Goal: Information Seeking & Learning: Find specific fact

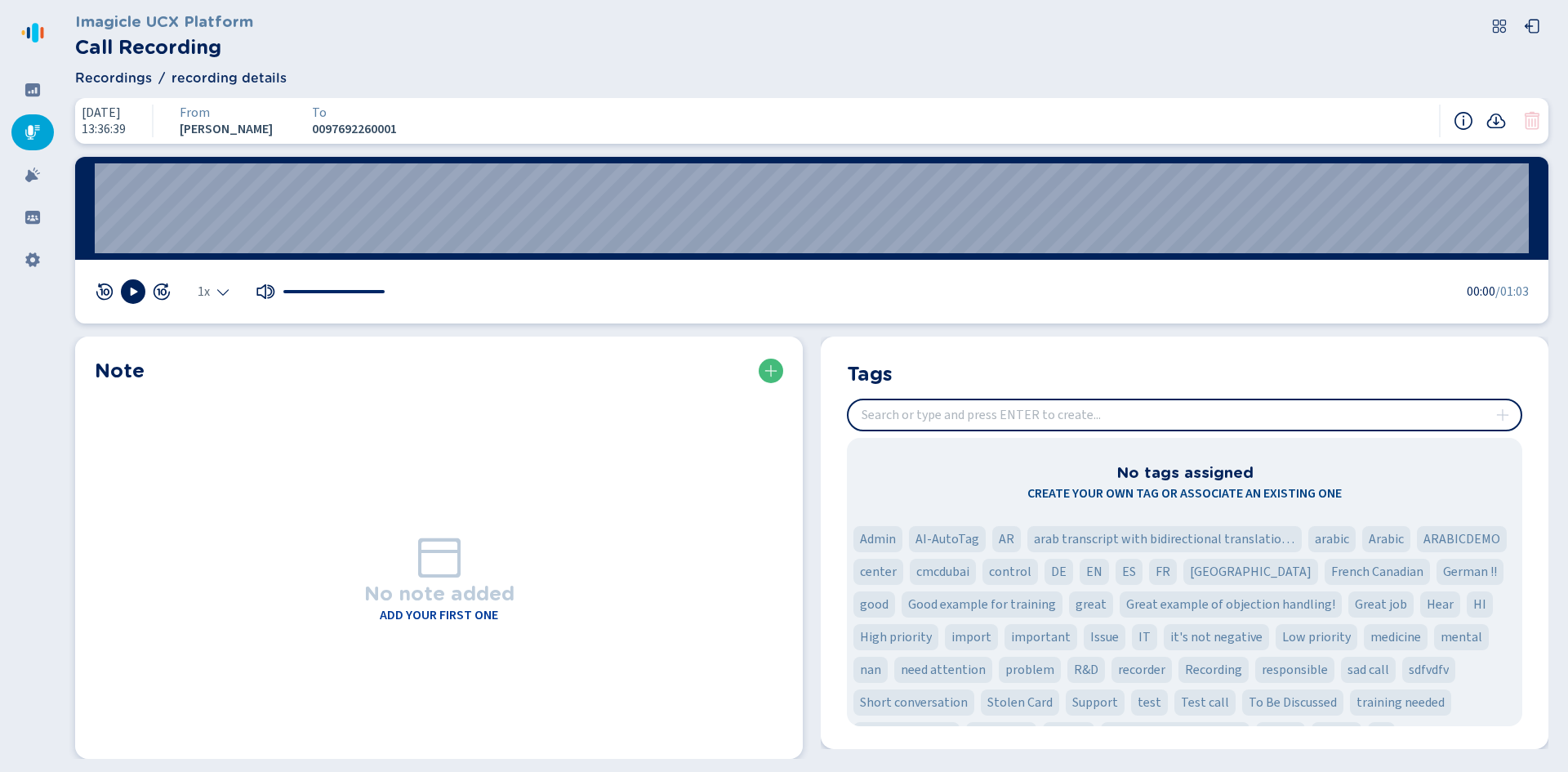
click at [102, 76] on span "Recordings" at bounding box center [114, 79] width 77 height 20
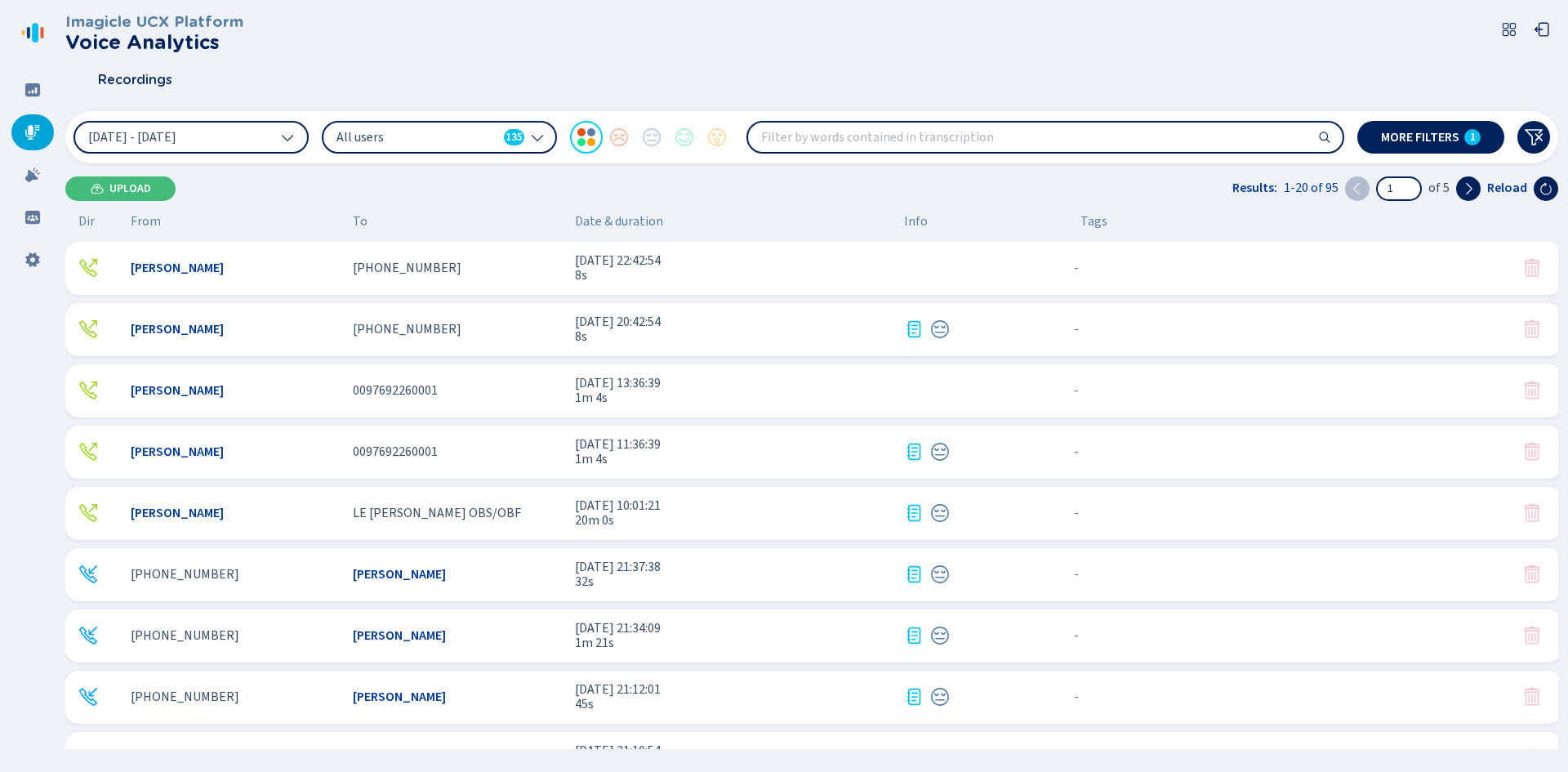
click at [849, 461] on span "1m 4s" at bounding box center [732, 459] width 316 height 15
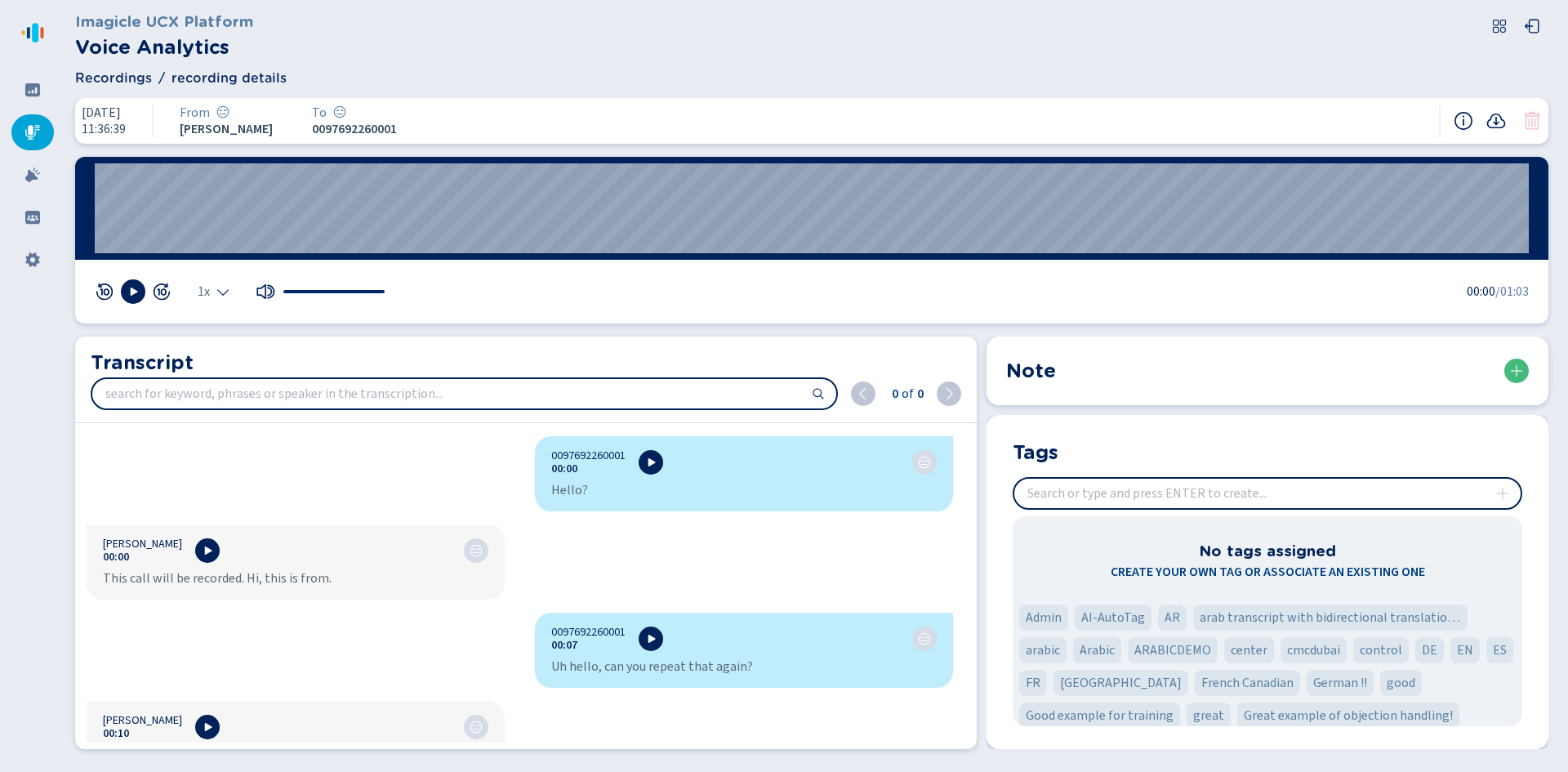
click at [116, 73] on span "Recordings" at bounding box center [114, 79] width 77 height 20
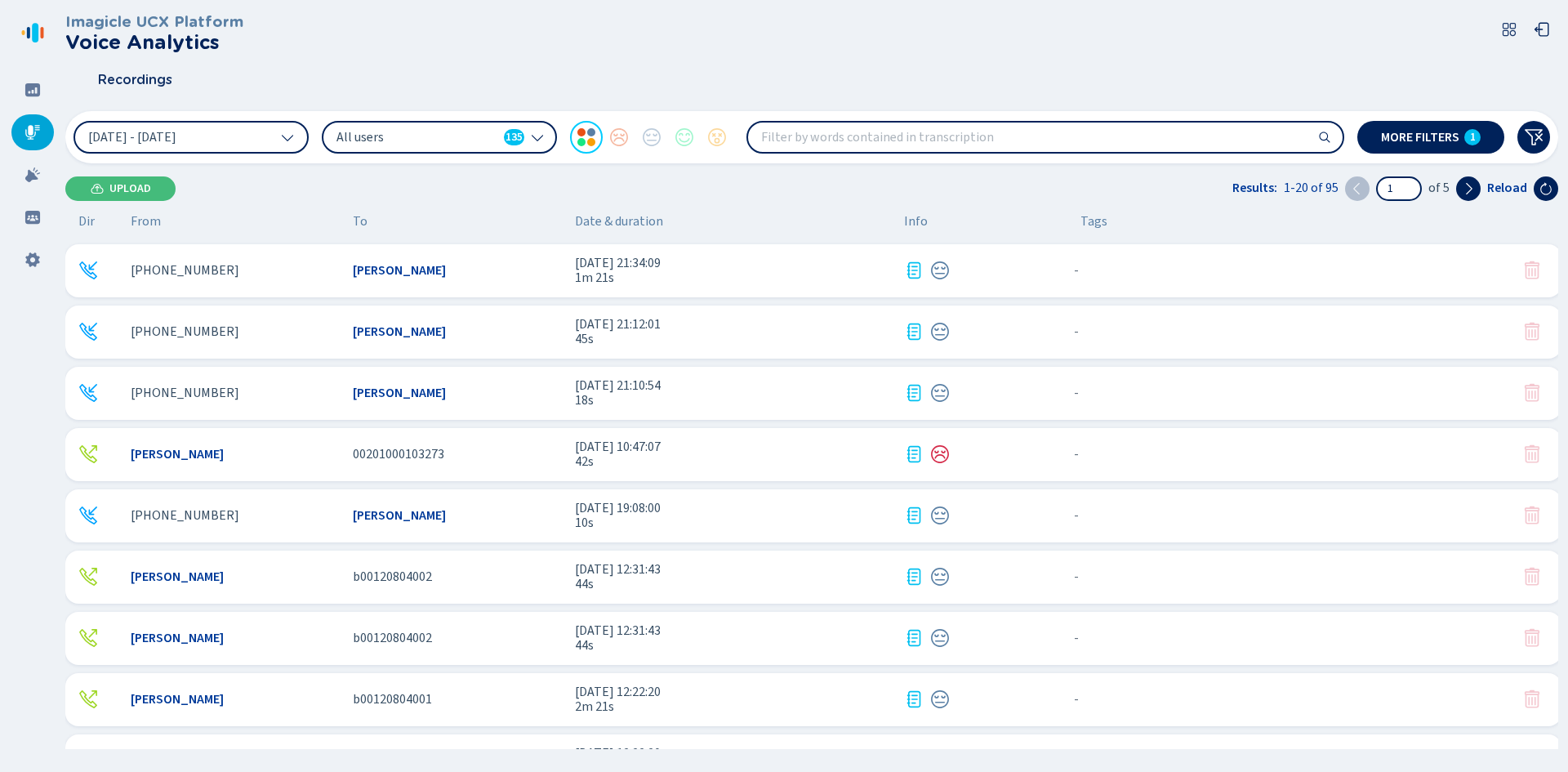
scroll to position [327, 0]
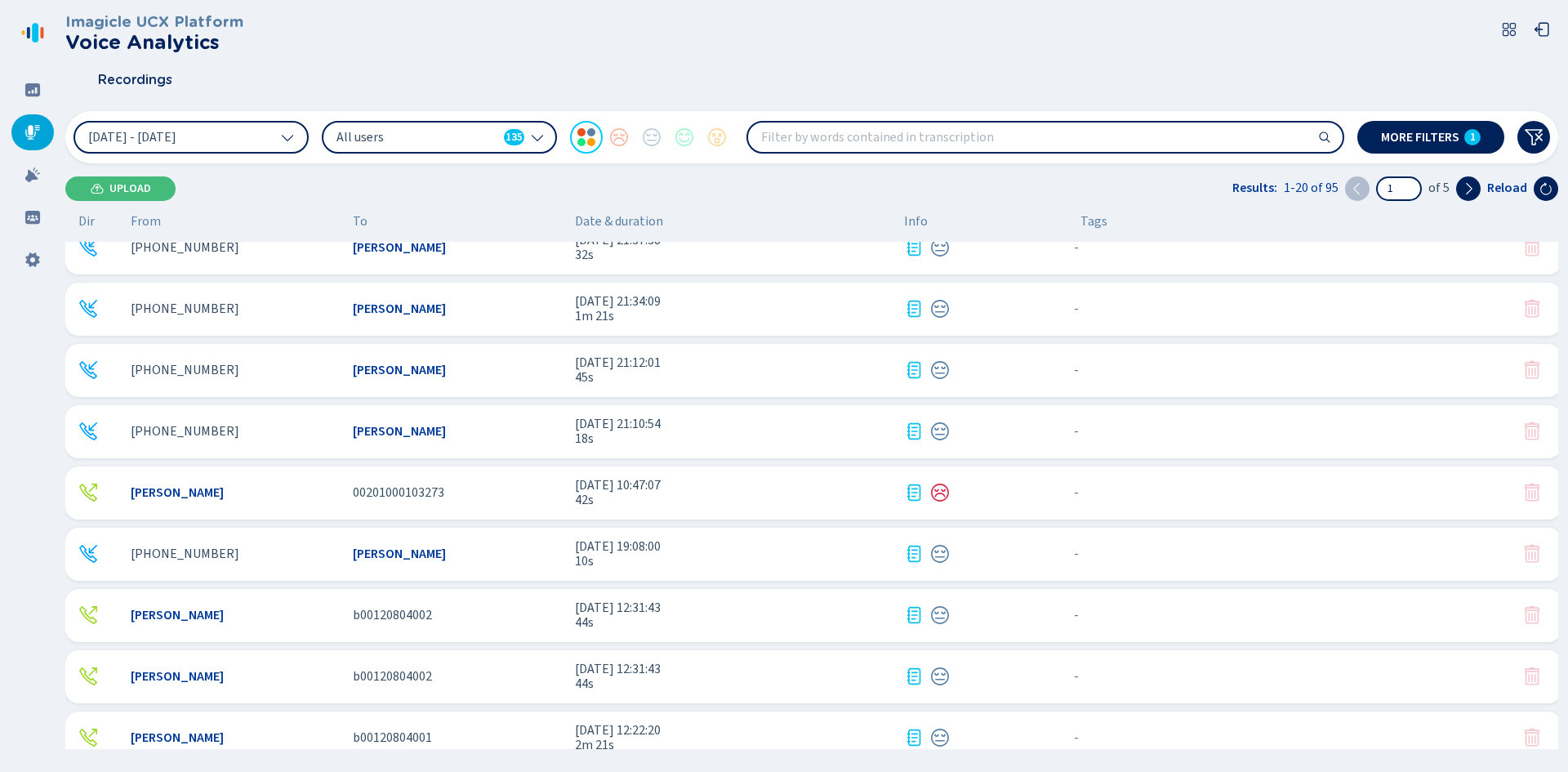
click at [629, 496] on span "42s" at bounding box center [732, 500] width 316 height 15
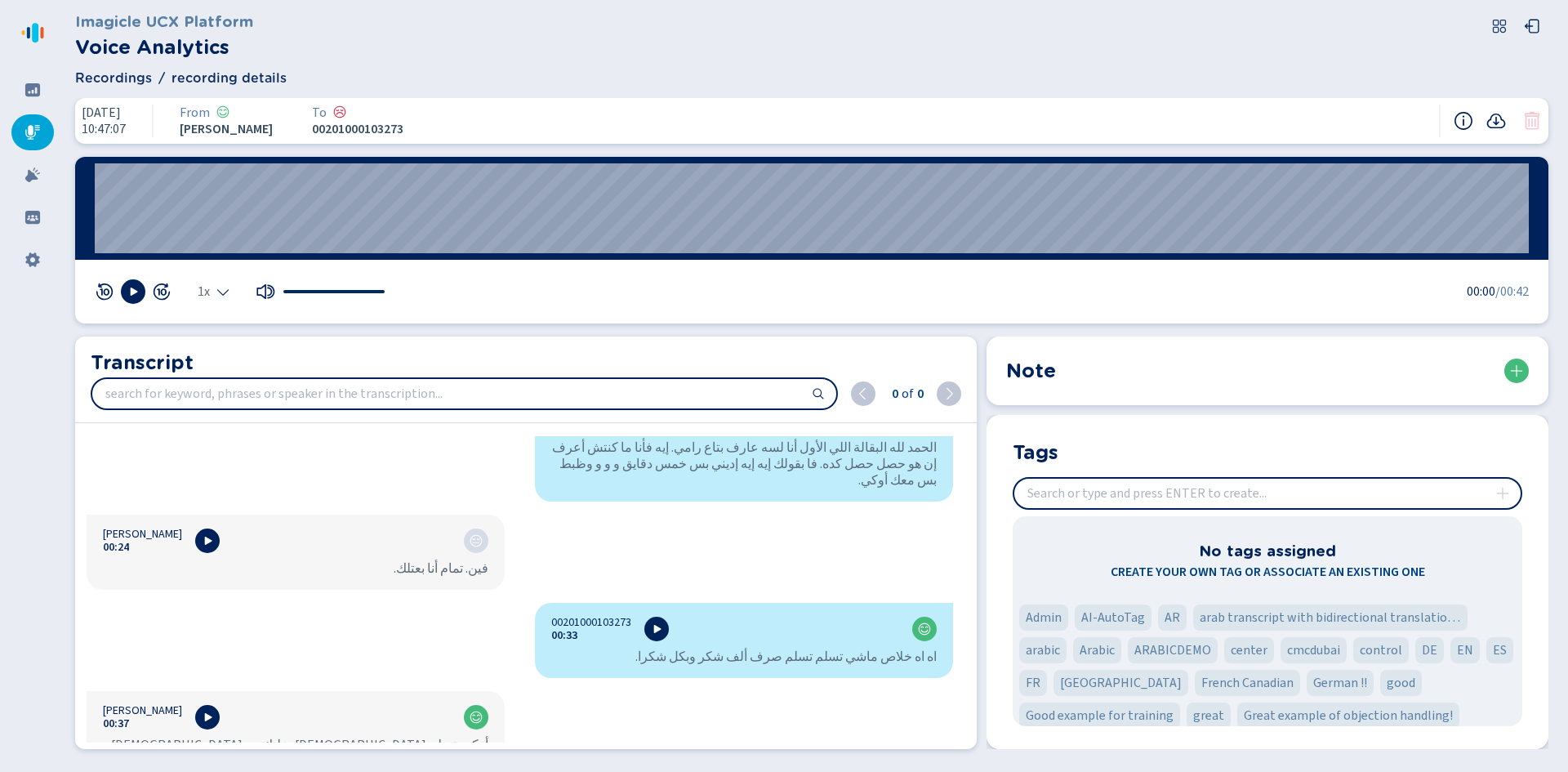
scroll to position [596, 0]
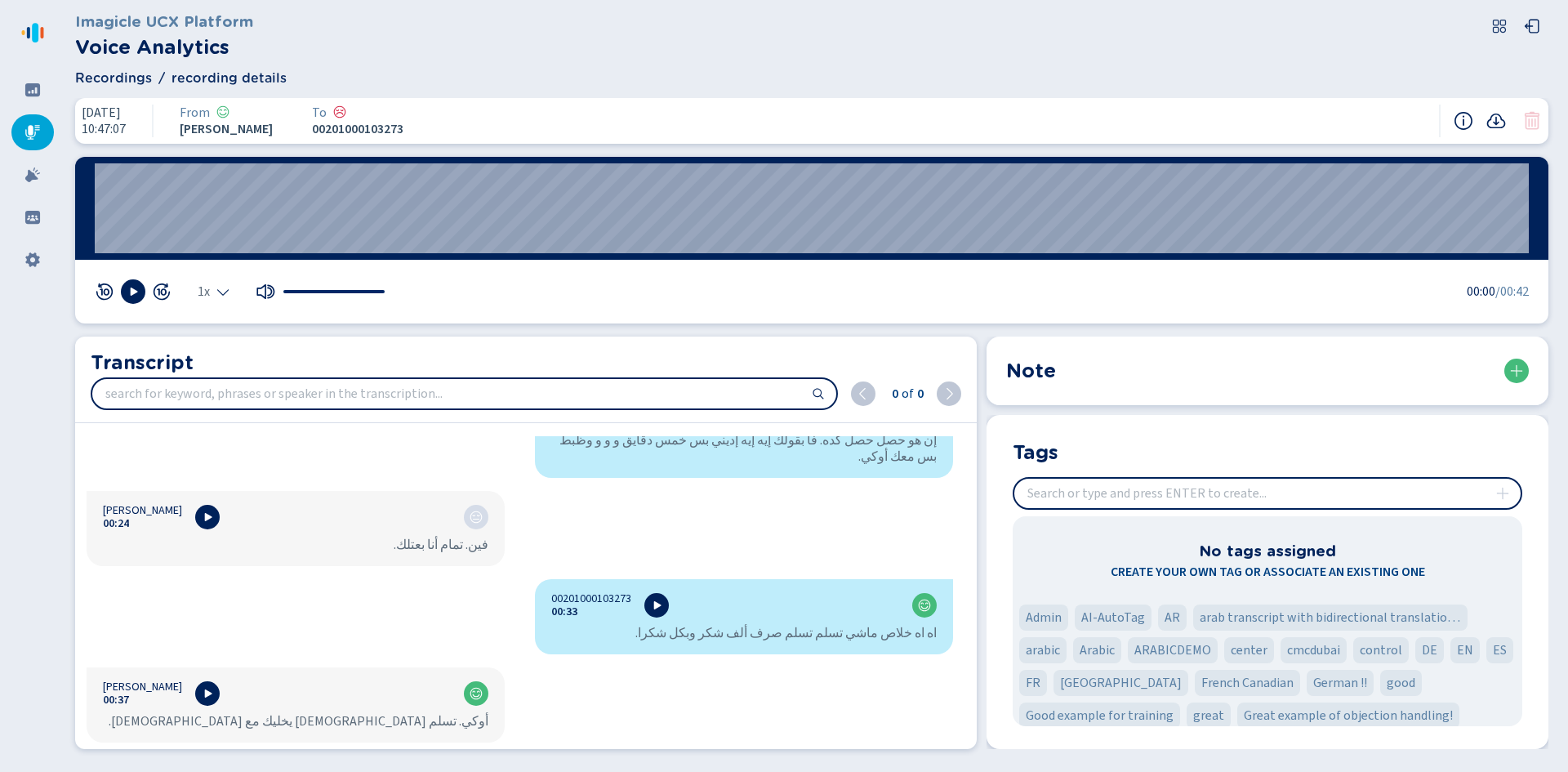
click at [117, 77] on span "Recordings" at bounding box center [114, 79] width 77 height 20
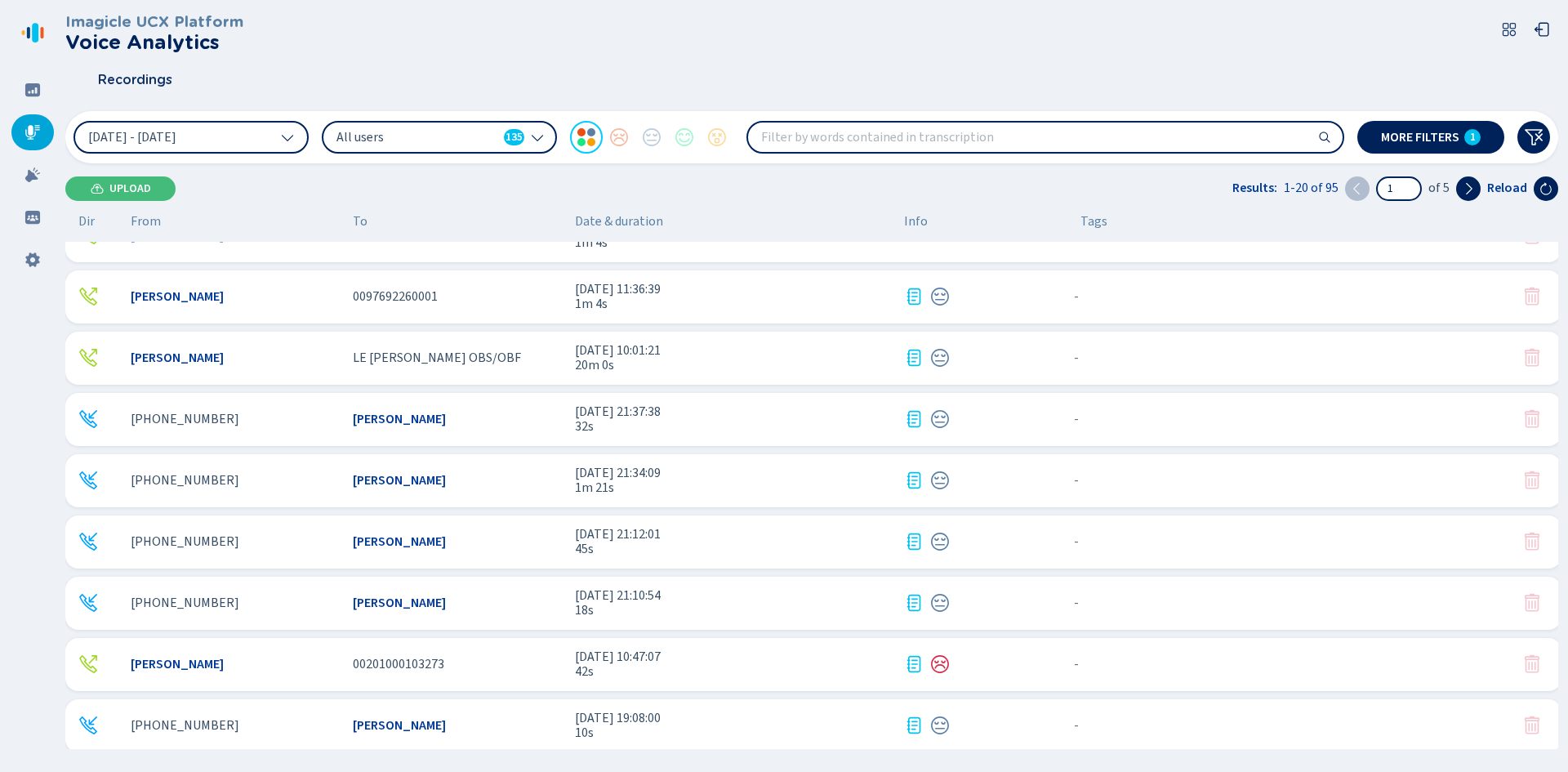
scroll to position [163, 0]
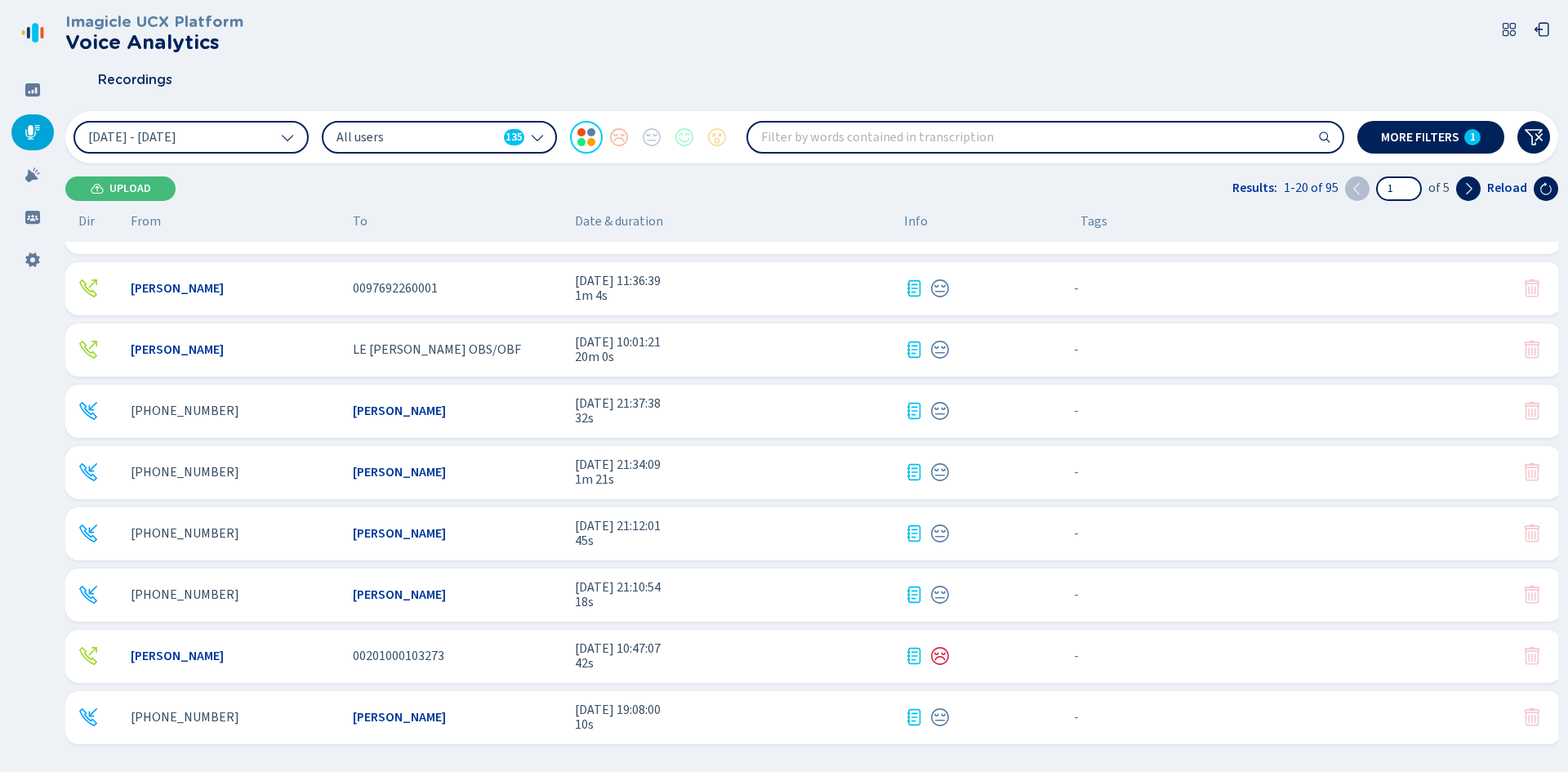
click at [622, 482] on span "1m 21s" at bounding box center [732, 479] width 316 height 15
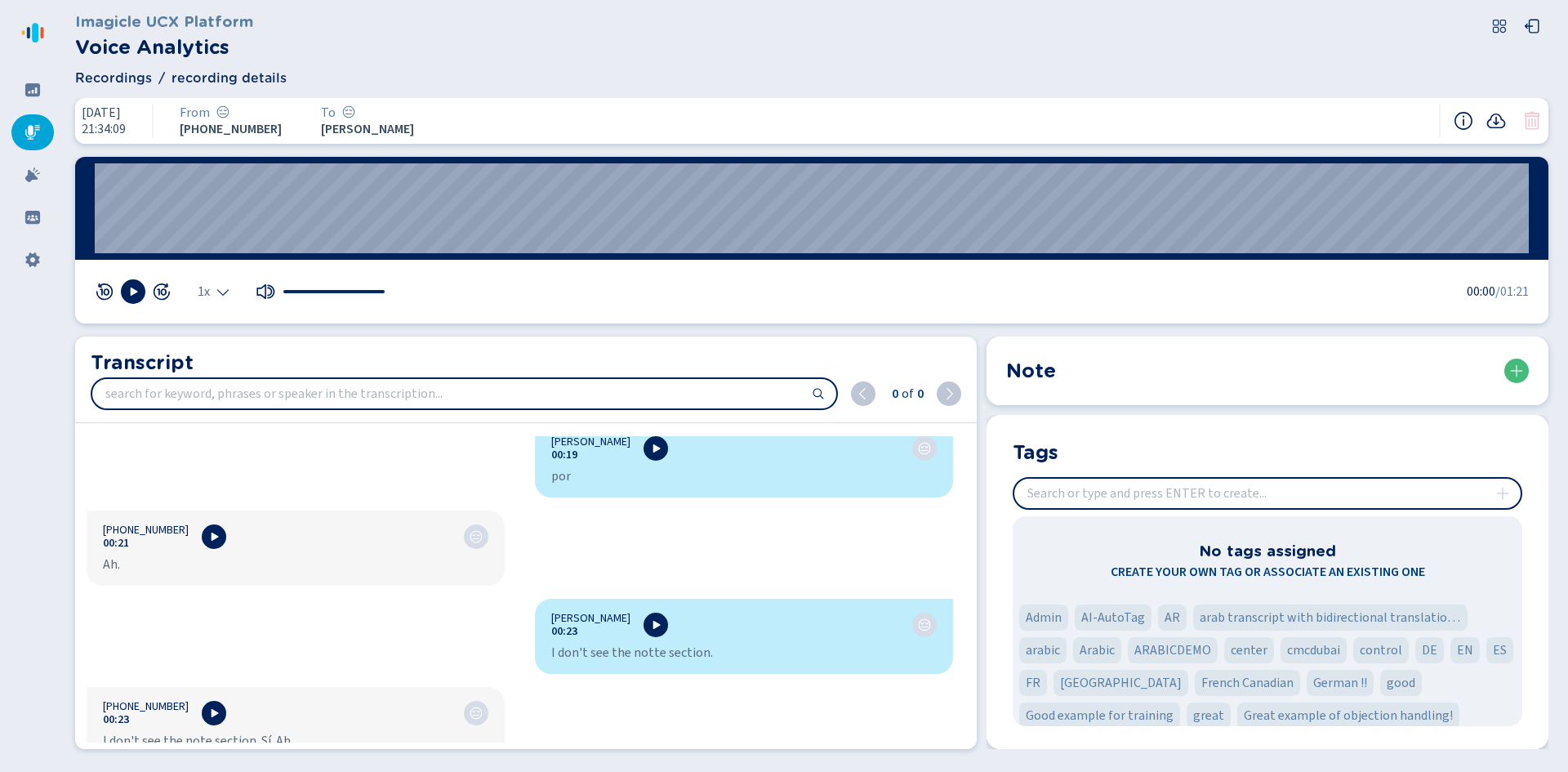
scroll to position [572, 0]
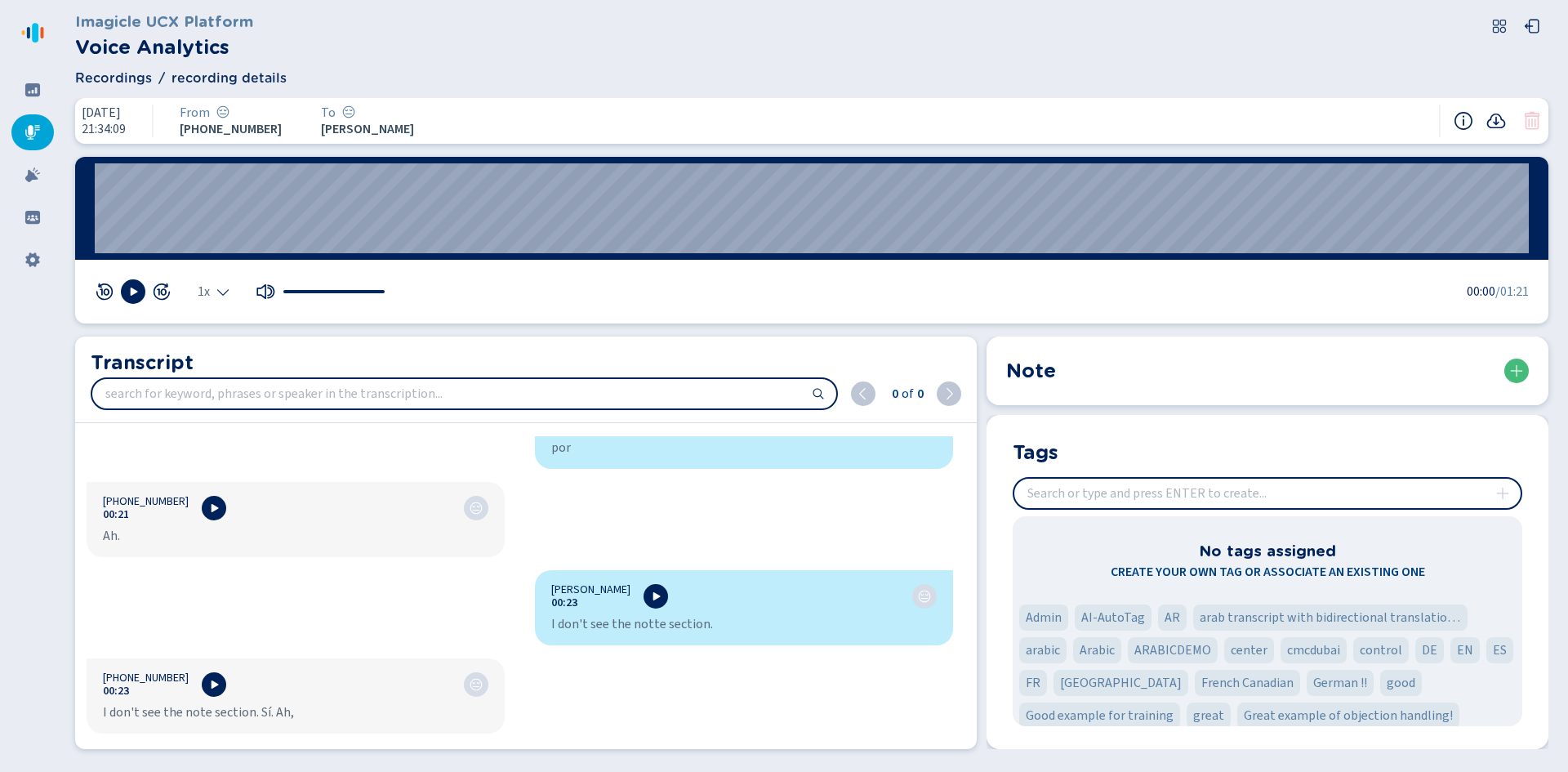
click at [132, 75] on span "Recordings" at bounding box center [114, 79] width 77 height 20
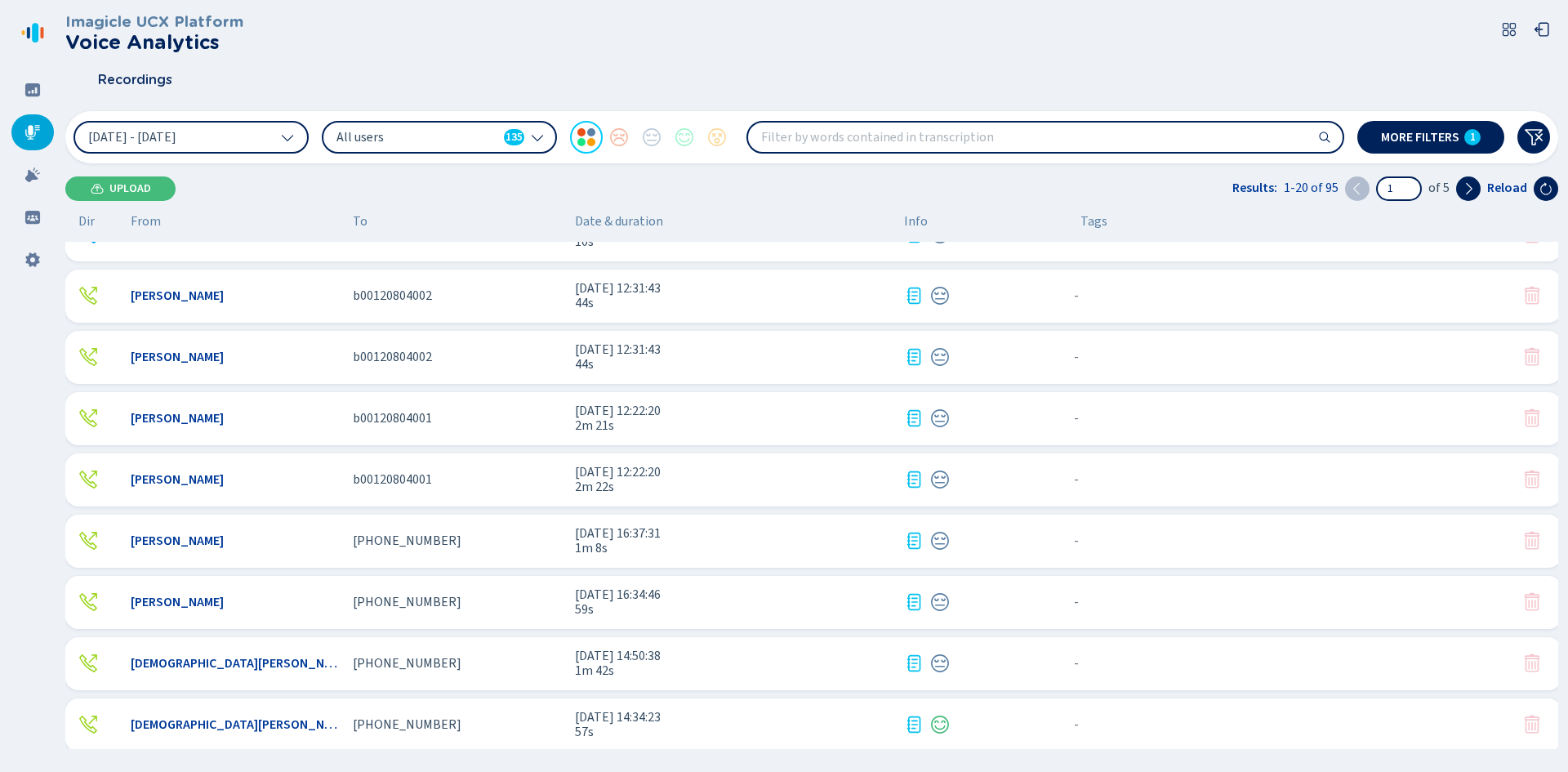
scroll to position [654, 0]
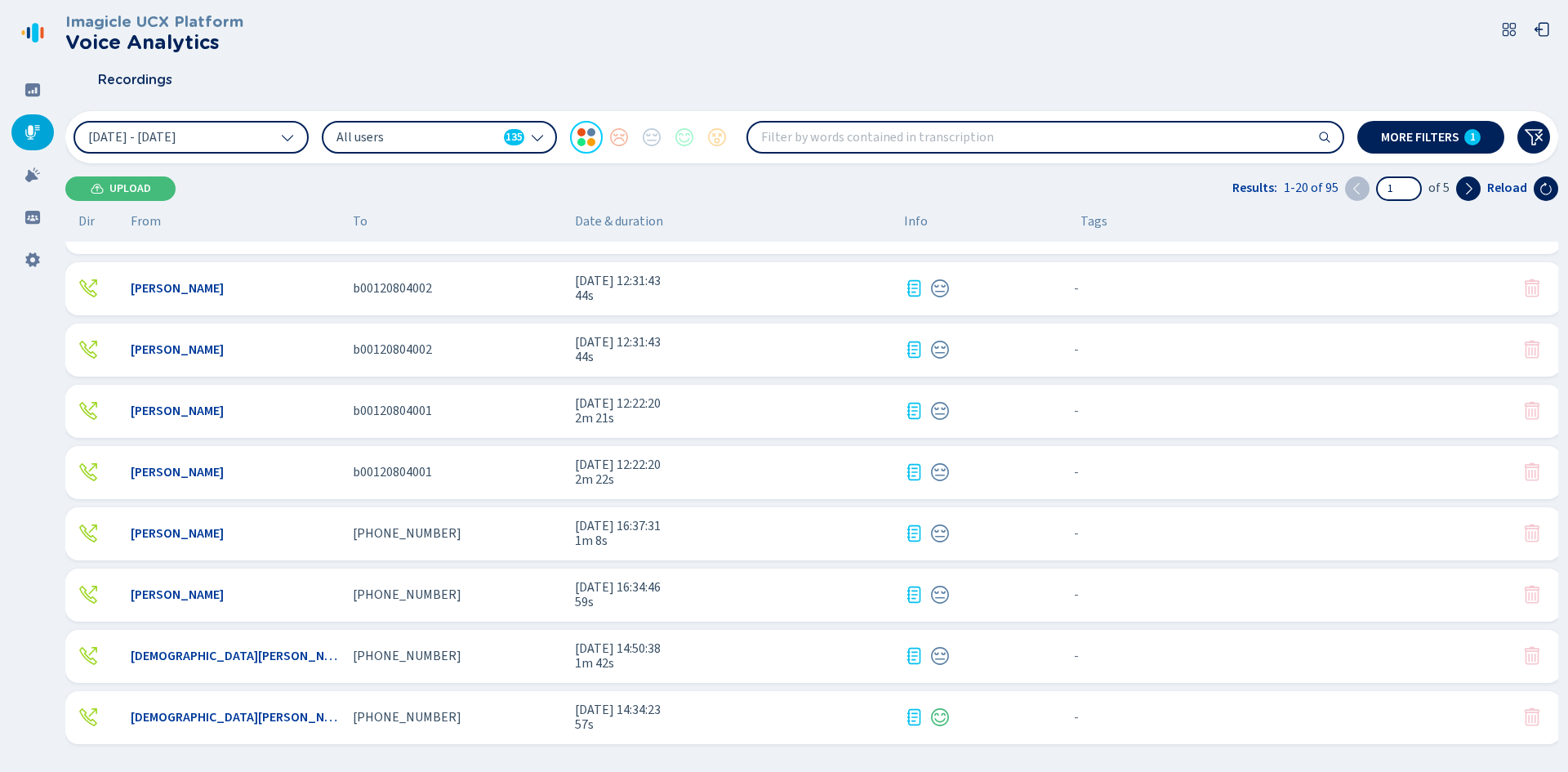
click at [521, 522] on div "[PERSON_NAME] [PHONE_NUMBER] [DATE] 16:37:31 1m 8s - {{hiddenTagsCount}} more" at bounding box center [814, 533] width 1496 height 53
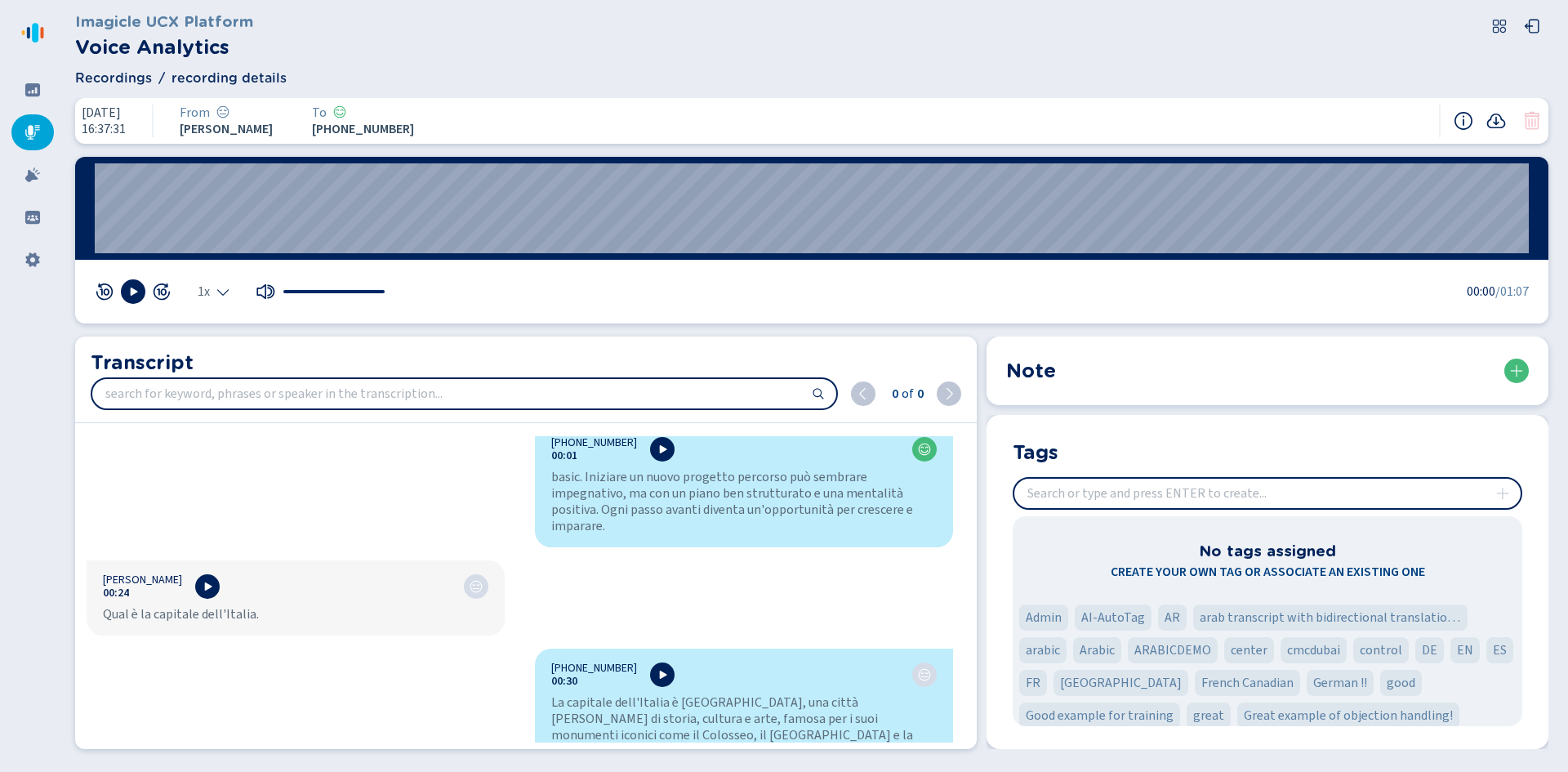
scroll to position [413, 0]
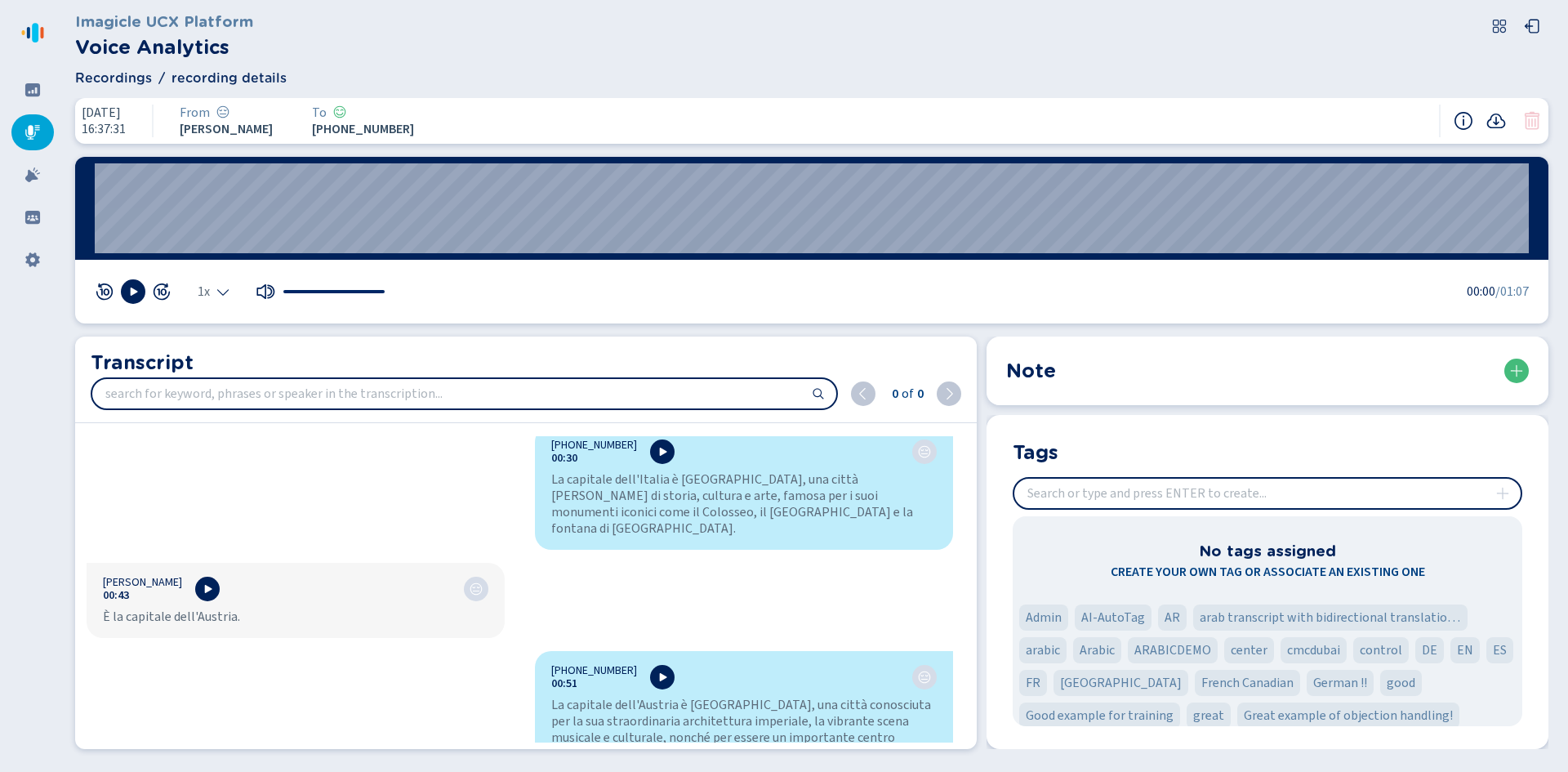
click at [112, 72] on span "Recordings" at bounding box center [114, 79] width 77 height 20
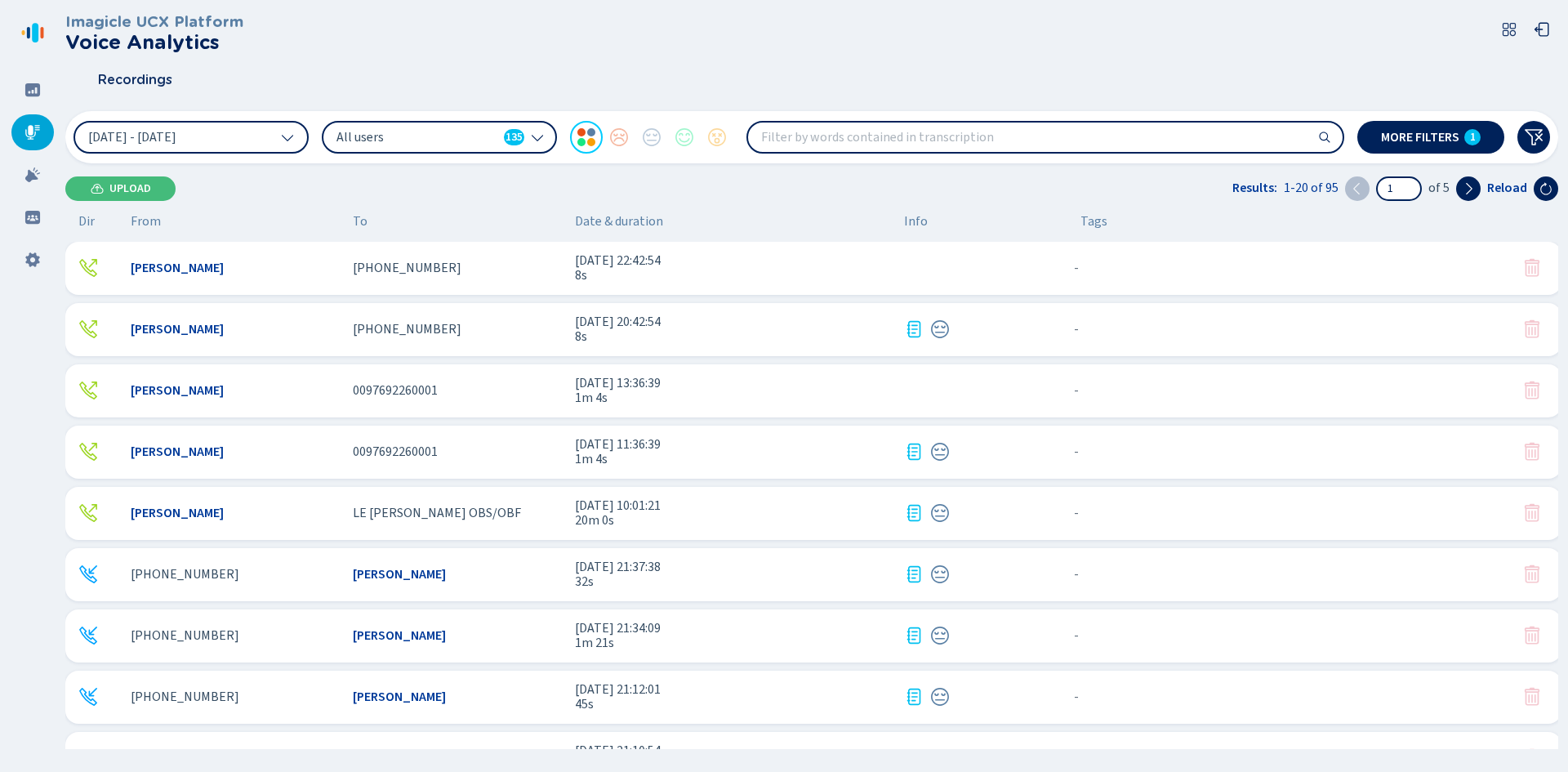
click at [466, 448] on div "0097692260001" at bounding box center [457, 452] width 209 height 15
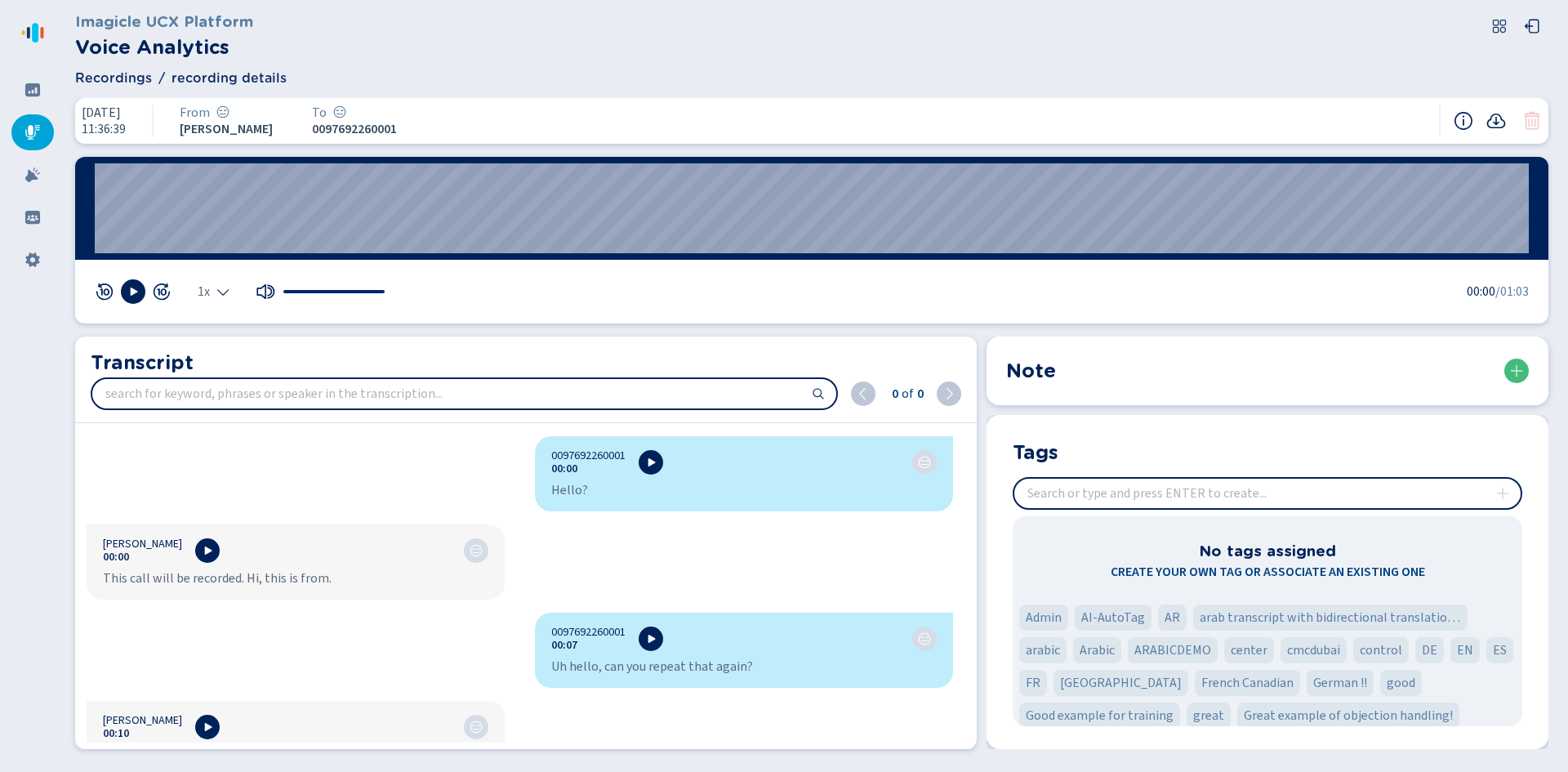
click at [108, 75] on span "Recordings" at bounding box center [114, 79] width 77 height 20
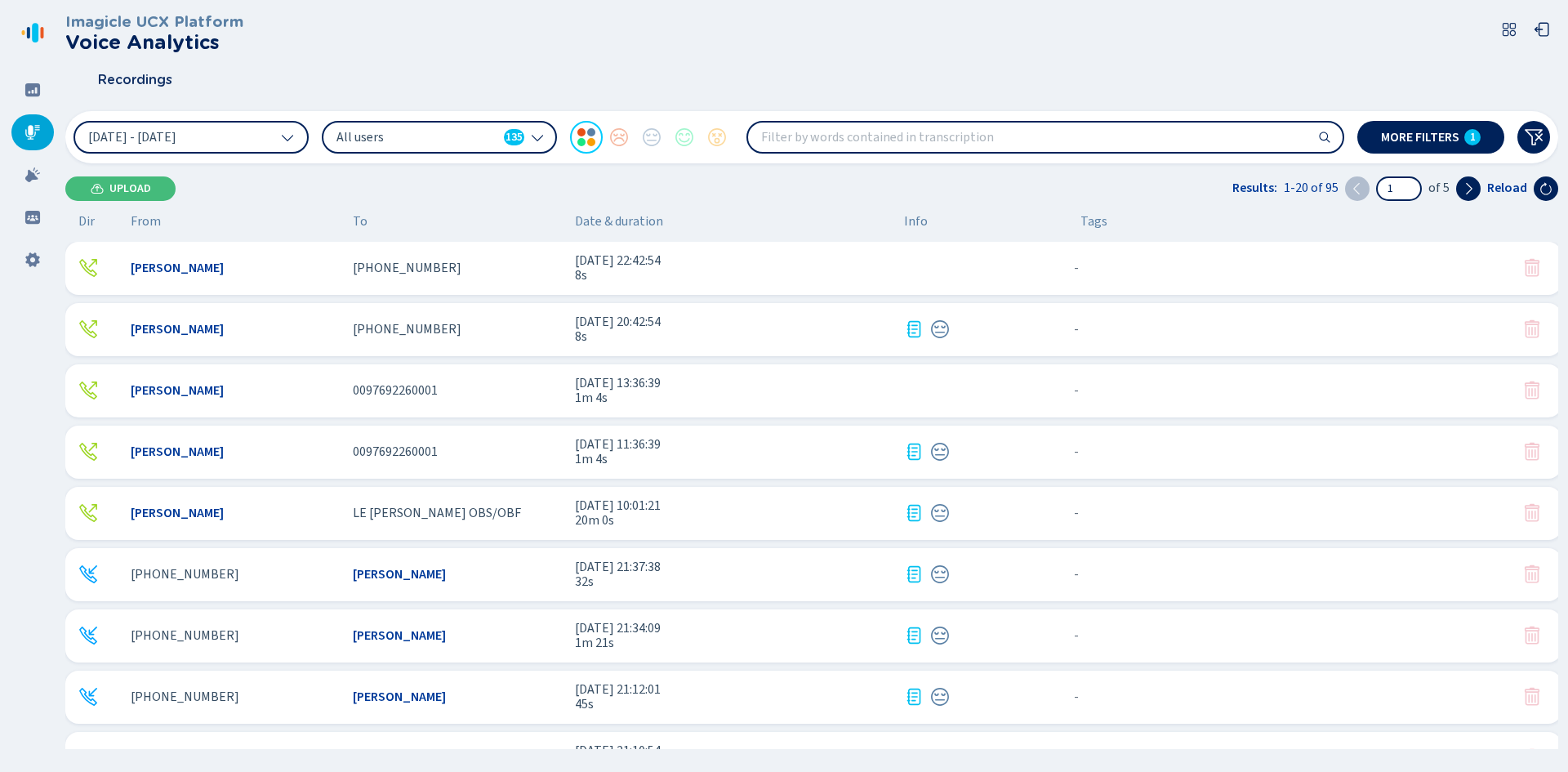
click at [481, 450] on div "0097692260001" at bounding box center [457, 452] width 209 height 15
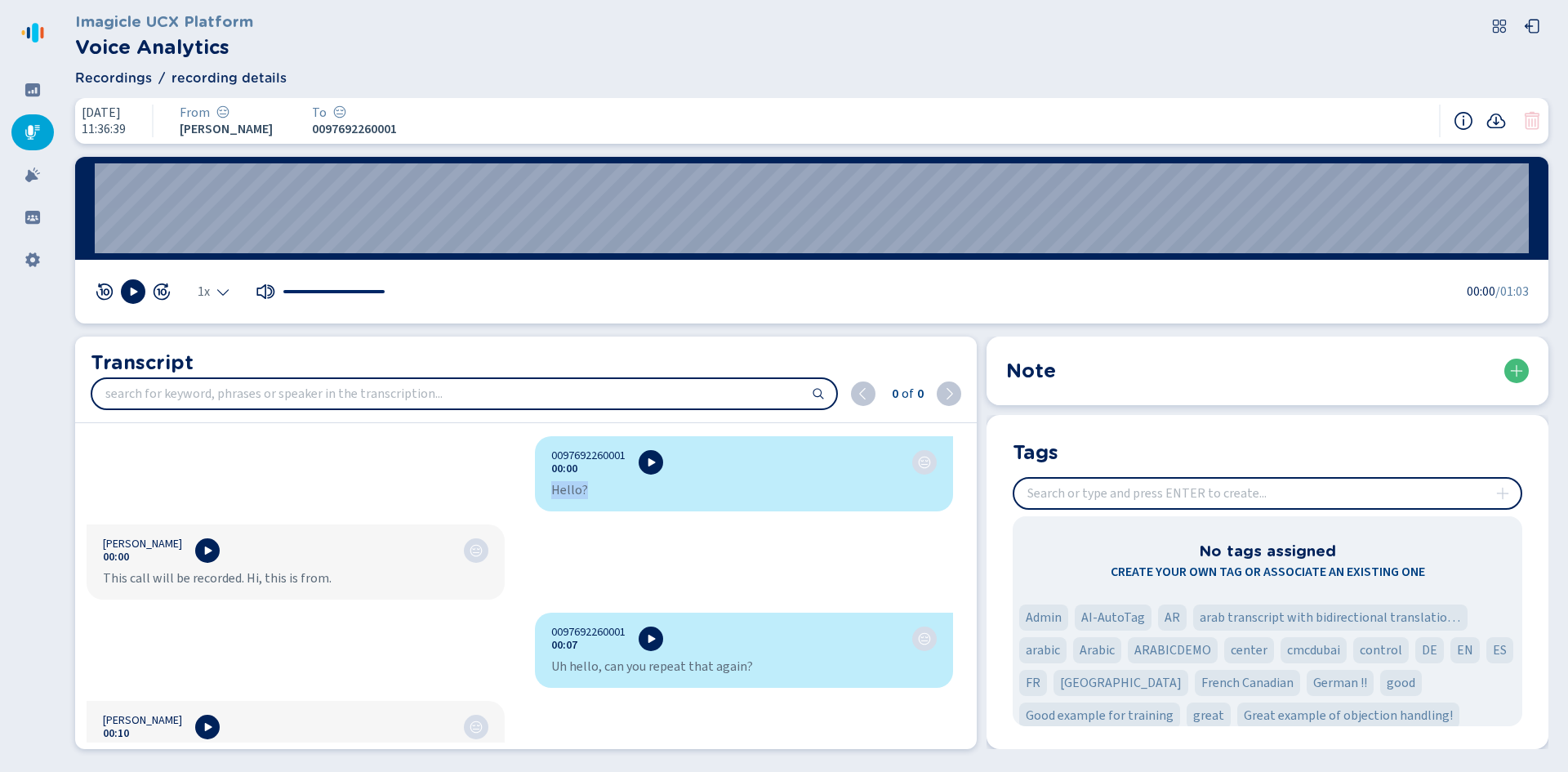
drag, startPoint x: 965, startPoint y: 455, endPoint x: 959, endPoint y: 477, distance: 22.8
click at [960, 478] on div "Transcript 0 of 0 0097692260001 00:00 Hello? [PERSON_NAME] 00:00 This call will…" at bounding box center [526, 542] width 901 height 413
click at [811, 500] on div "0097692260001 00:00 Hello?" at bounding box center [744, 474] width 418 height 75
drag, startPoint x: 958, startPoint y: 498, endPoint x: 957, endPoint y: 532, distance: 34.0
click at [957, 532] on div "0097692260001 00:00 Hello? [PERSON_NAME] 00:00 This call will be recorded. Hi, …" at bounding box center [520, 589] width 890 height 306
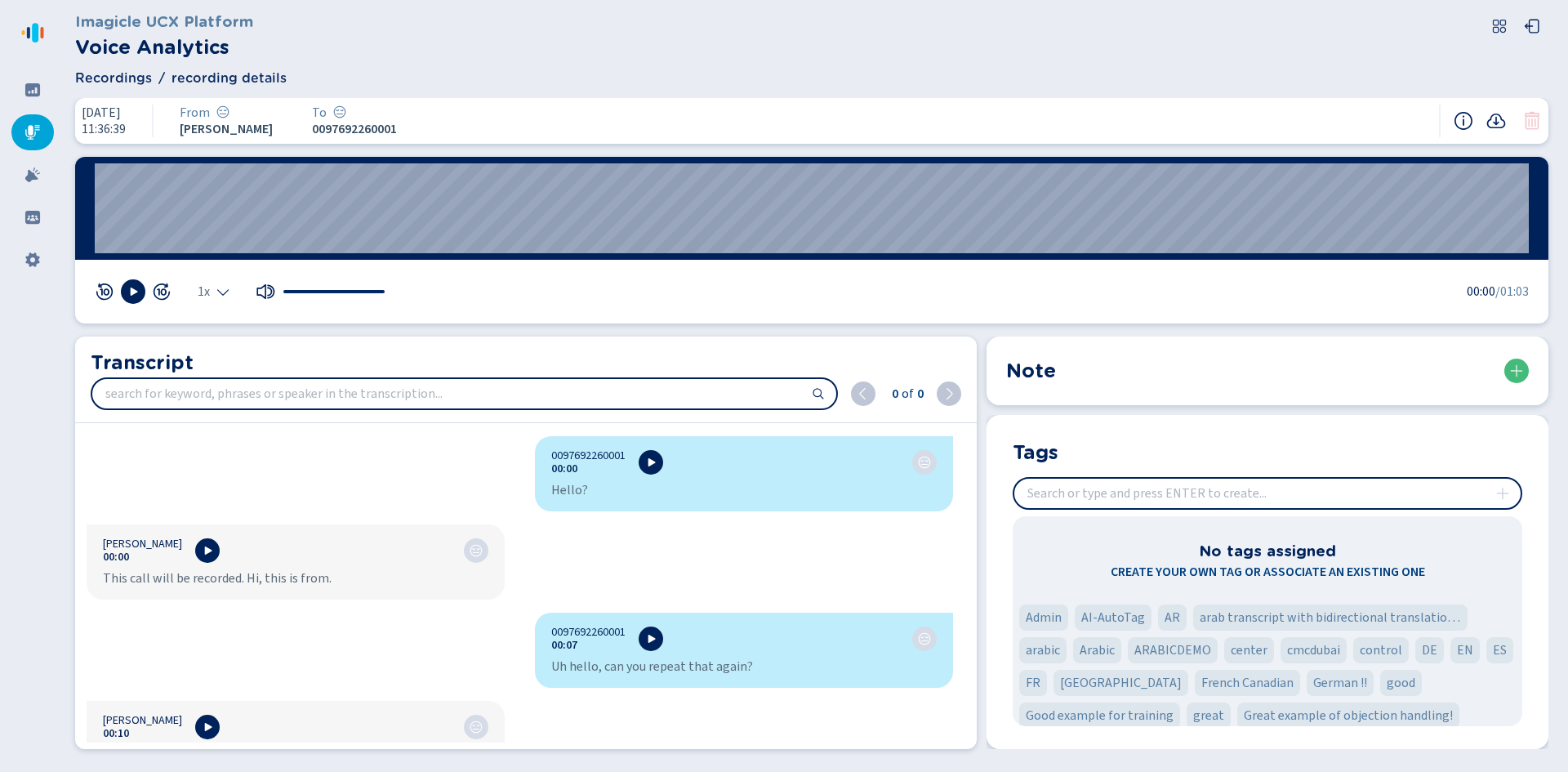
click at [399, 399] on input "search" at bounding box center [464, 394] width 744 height 30
type input "hello"
click at [946, 390] on icon at bounding box center [949, 394] width 13 height 13
click at [869, 390] on icon at bounding box center [863, 394] width 13 height 13
click at [934, 385] on div "1 of 2" at bounding box center [905, 394] width 110 height 25
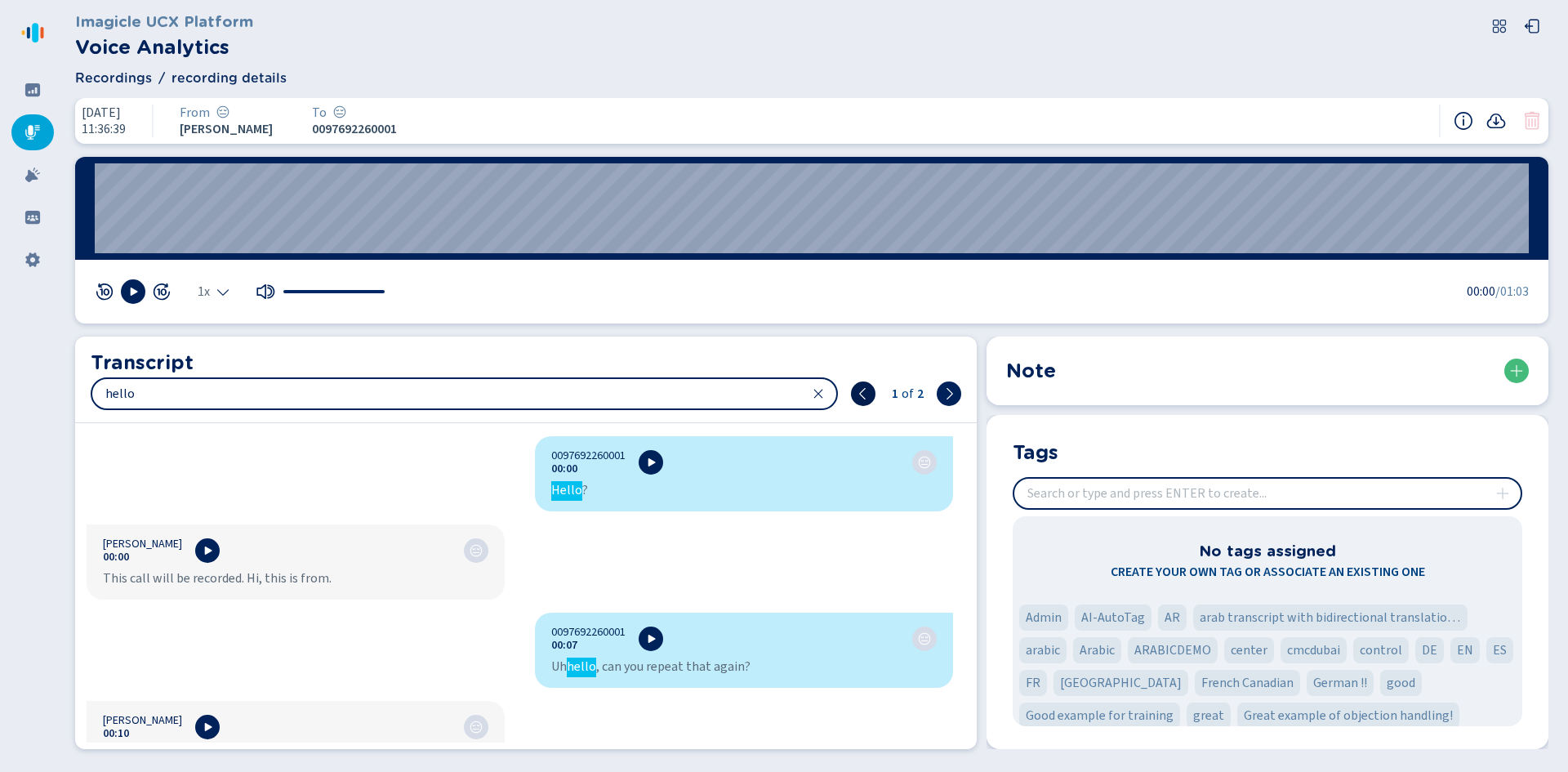
drag, startPoint x: 855, startPoint y: 386, endPoint x: 880, endPoint y: 385, distance: 25.0
click at [855, 386] on button at bounding box center [863, 394] width 25 height 25
